Goal: Task Accomplishment & Management: Manage account settings

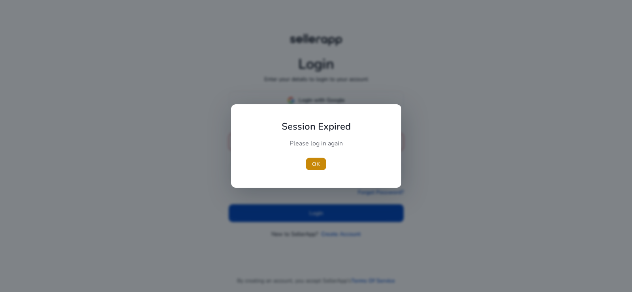
type input "**********"
click at [310, 149] on div "Please log in again" at bounding box center [316, 147] width 88 height 17
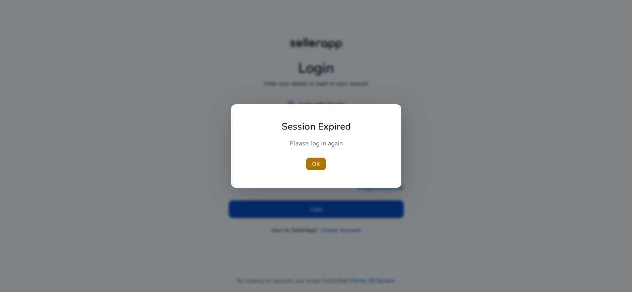
click at [323, 169] on span "button" at bounding box center [316, 163] width 21 height 19
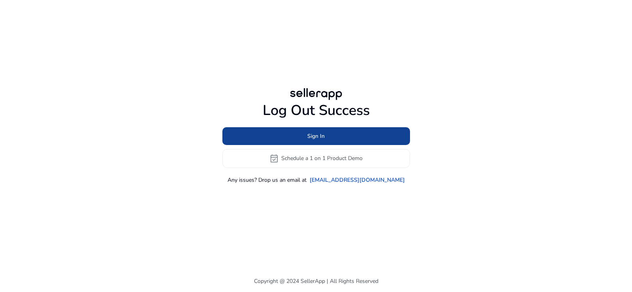
click at [311, 131] on span at bounding box center [315, 135] width 187 height 19
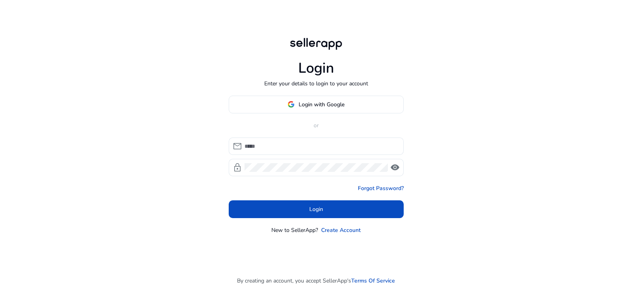
type input "**********"
drag, startPoint x: 311, startPoint y: 206, endPoint x: 311, endPoint y: 191, distance: 15.0
click at [311, 191] on form "**********" at bounding box center [316, 177] width 175 height 81
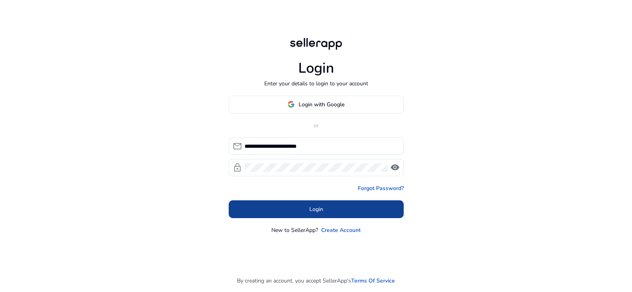
click at [330, 215] on span at bounding box center [316, 208] width 175 height 19
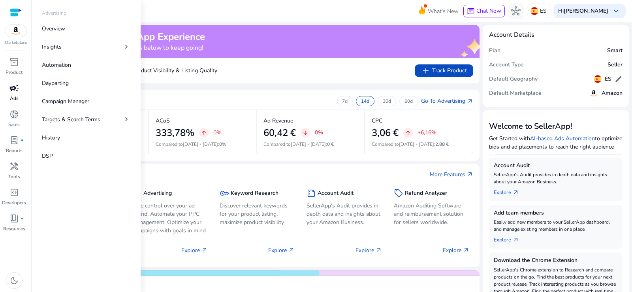
click at [12, 94] on div "campaign" at bounding box center [14, 88] width 22 height 13
click at [51, 30] on p "Overview" at bounding box center [53, 28] width 23 height 8
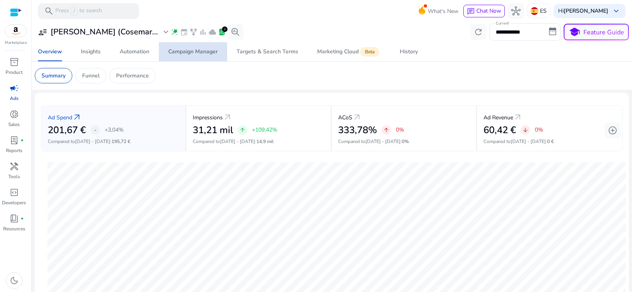
click at [193, 53] on div "Campaign Manager" at bounding box center [192, 52] width 49 height 6
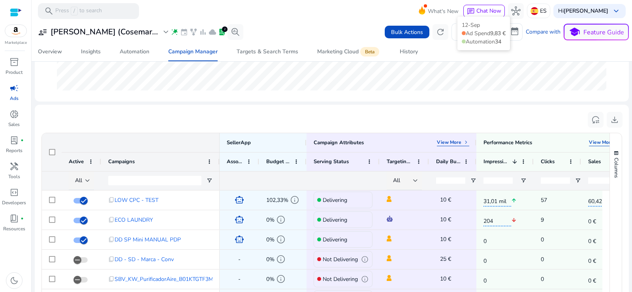
scroll to position [237, 0]
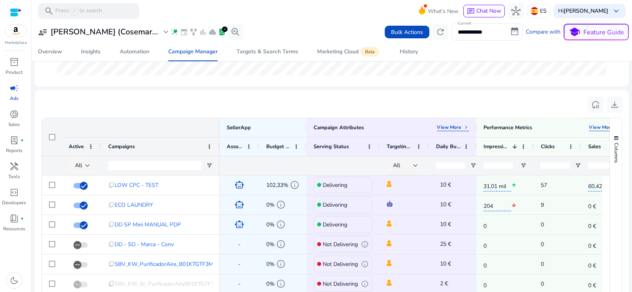
click at [85, 162] on div "All" at bounding box center [80, 165] width 10 height 9
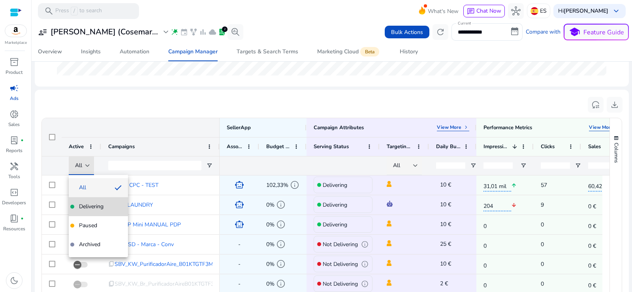
click at [94, 207] on span "Delivering" at bounding box center [91, 206] width 24 height 8
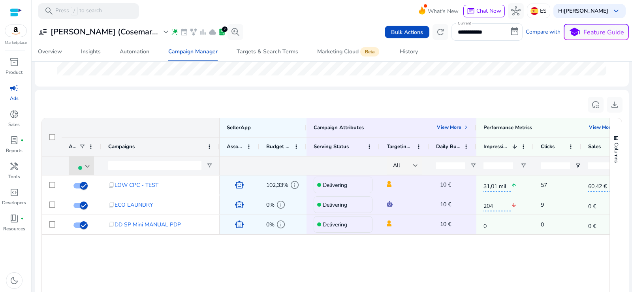
scroll to position [0, 0]
click at [542, 6] on p "ES" at bounding box center [543, 11] width 7 height 14
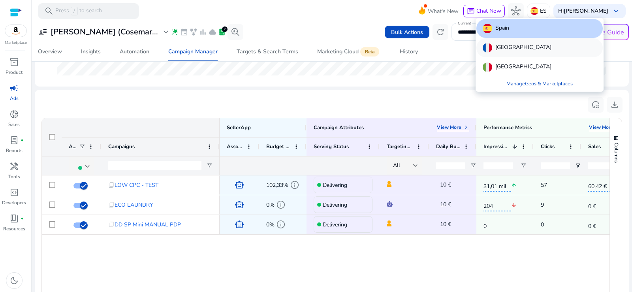
click at [506, 44] on p "[GEOGRAPHIC_DATA]" at bounding box center [523, 47] width 56 height 9
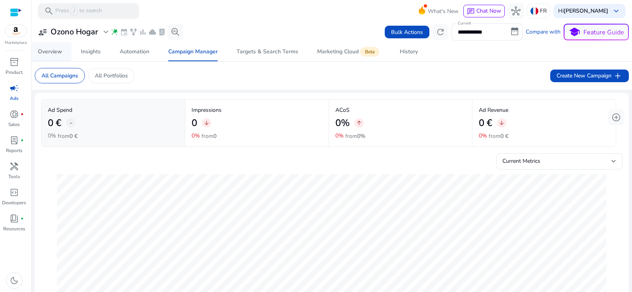
click at [47, 49] on div "Overview" at bounding box center [50, 52] width 24 height 6
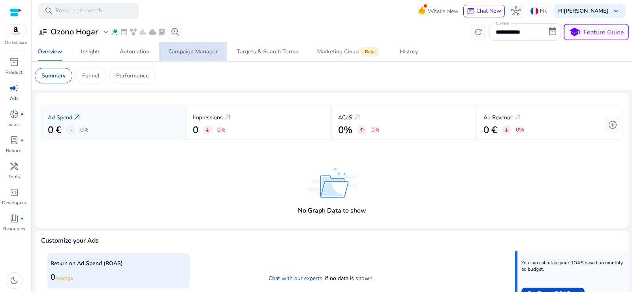
click at [176, 52] on div "Campaign Manager" at bounding box center [192, 52] width 49 height 6
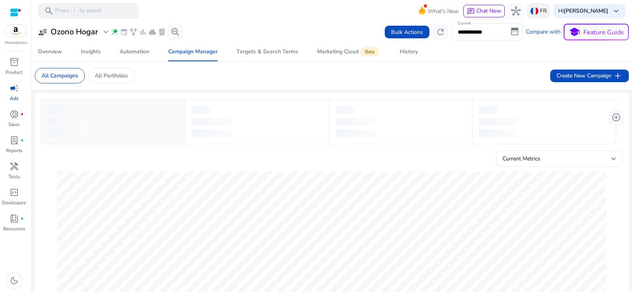
click at [529, 10] on div "FR" at bounding box center [538, 11] width 23 height 15
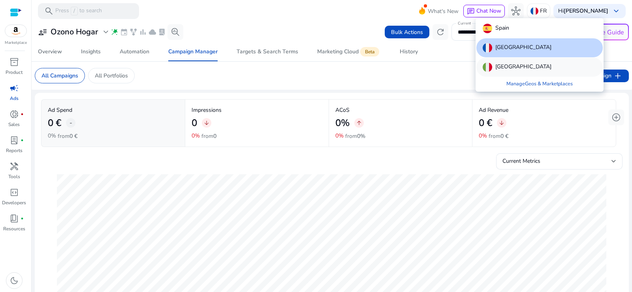
click at [513, 68] on div "[GEOGRAPHIC_DATA]" at bounding box center [539, 67] width 126 height 19
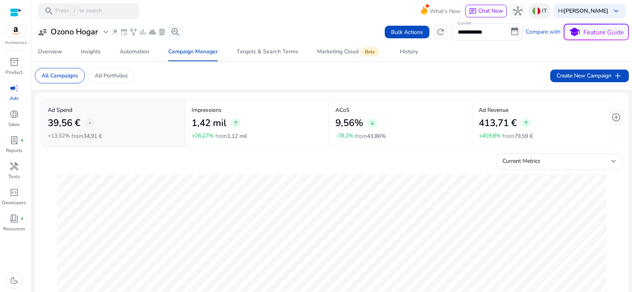
click at [538, 13] on img at bounding box center [536, 11] width 8 height 8
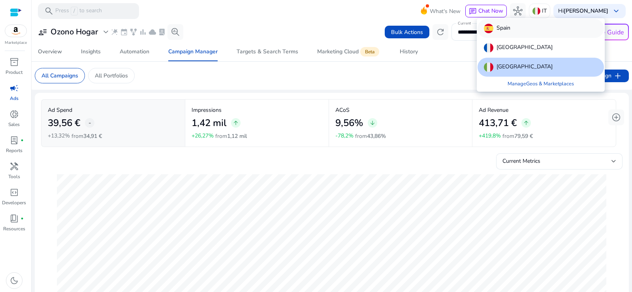
click at [523, 28] on div "Spain" at bounding box center [540, 28] width 126 height 19
